Goal: Contribute content

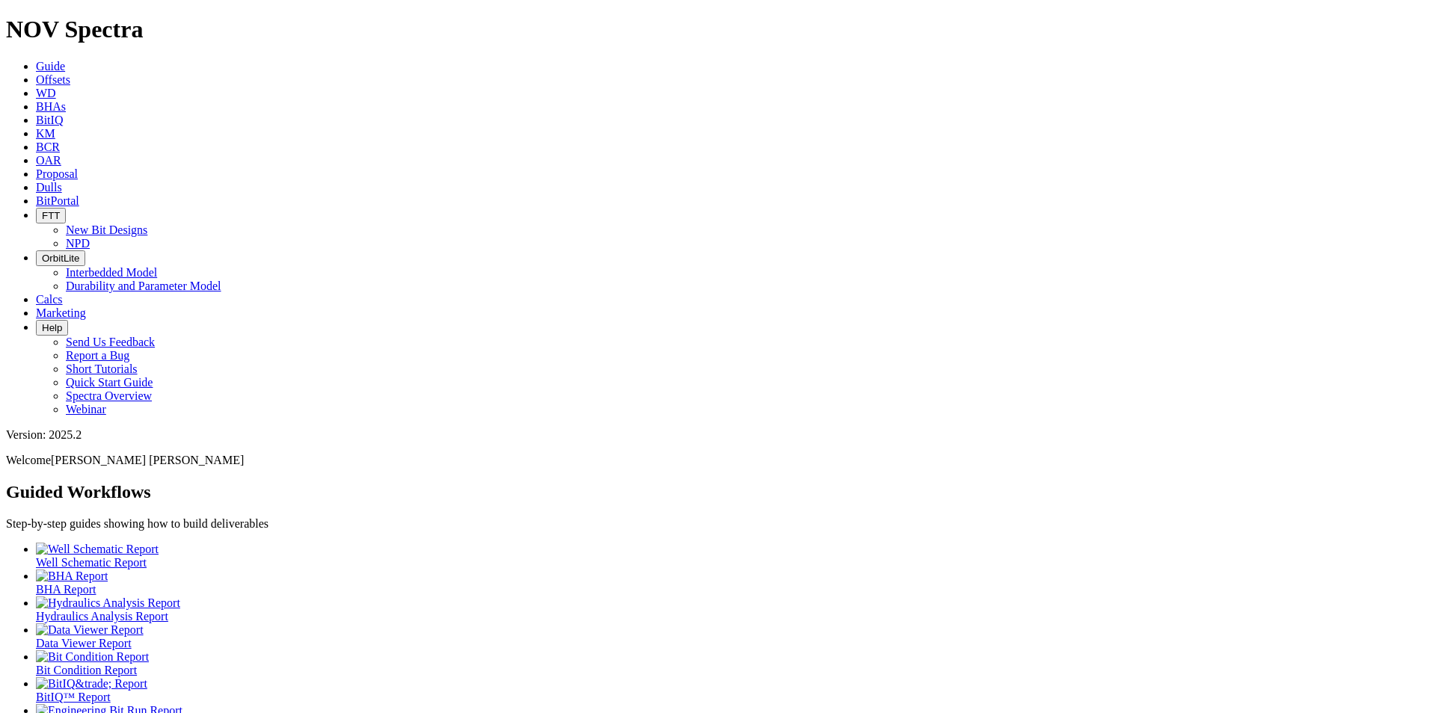
click at [62, 181] on link "Dulls" at bounding box center [49, 187] width 26 height 13
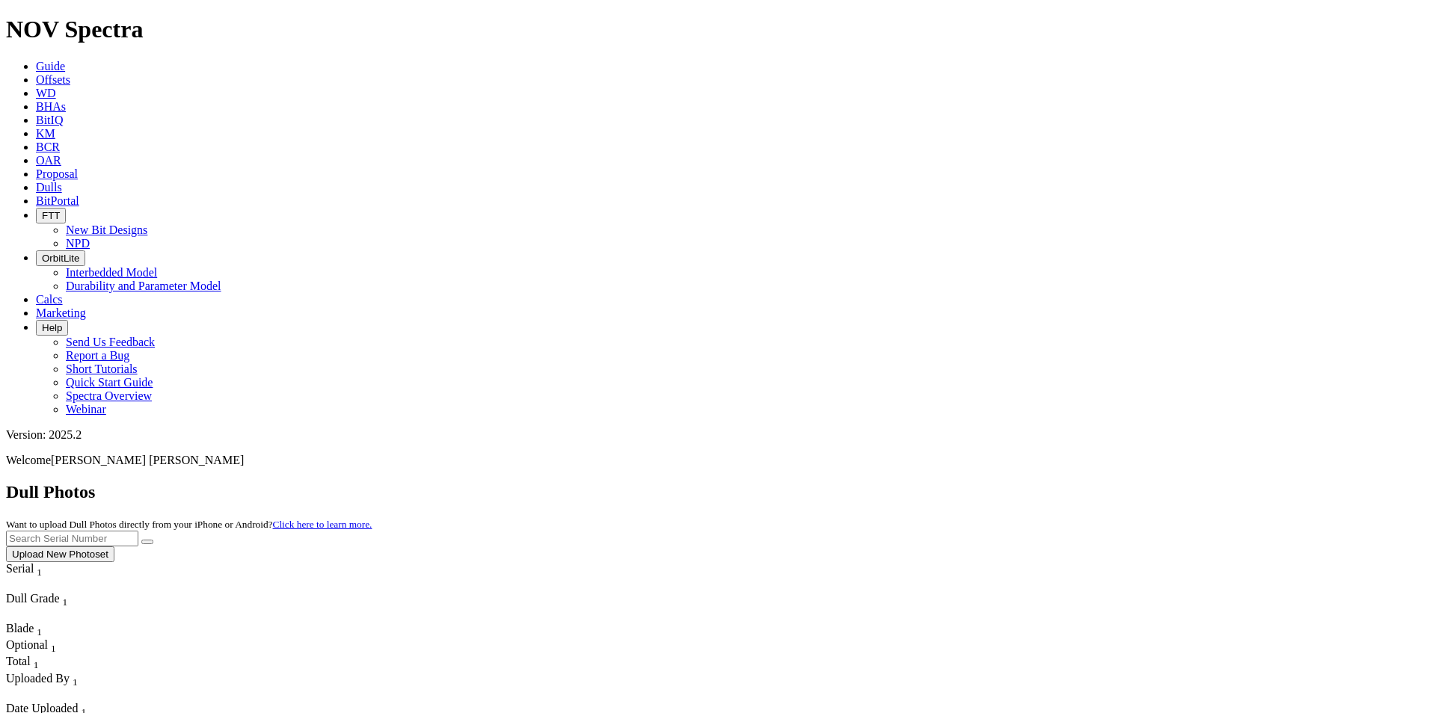
click at [114, 547] on button "Upload New Photoset" at bounding box center [60, 555] width 108 height 16
